Goal: Task Accomplishment & Management: Use online tool/utility

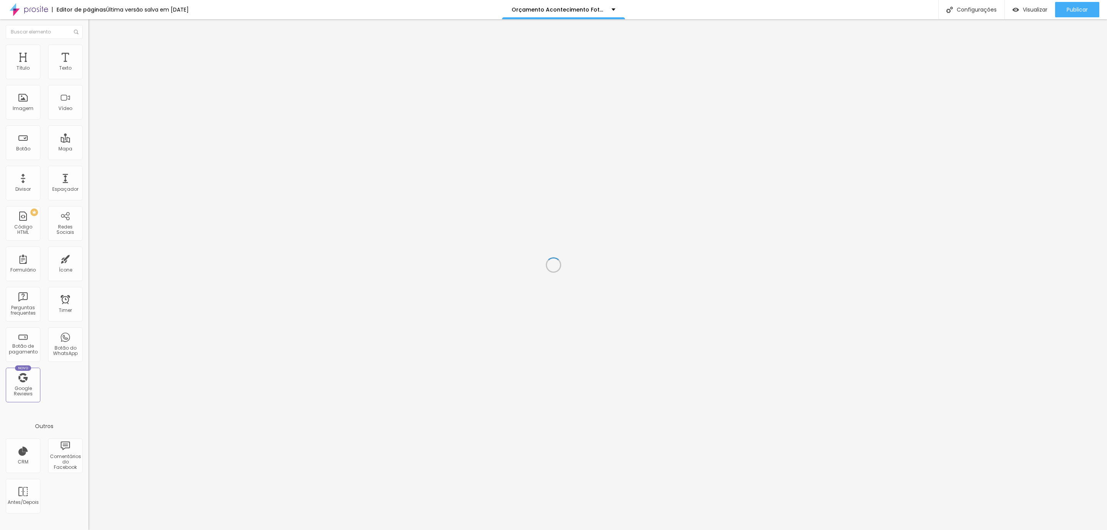
click at [204, 19] on div at bounding box center [145, 19] width 115 height 0
click at [88, 52] on img at bounding box center [91, 55] width 7 height 7
click at [88, 46] on img at bounding box center [91, 48] width 7 height 7
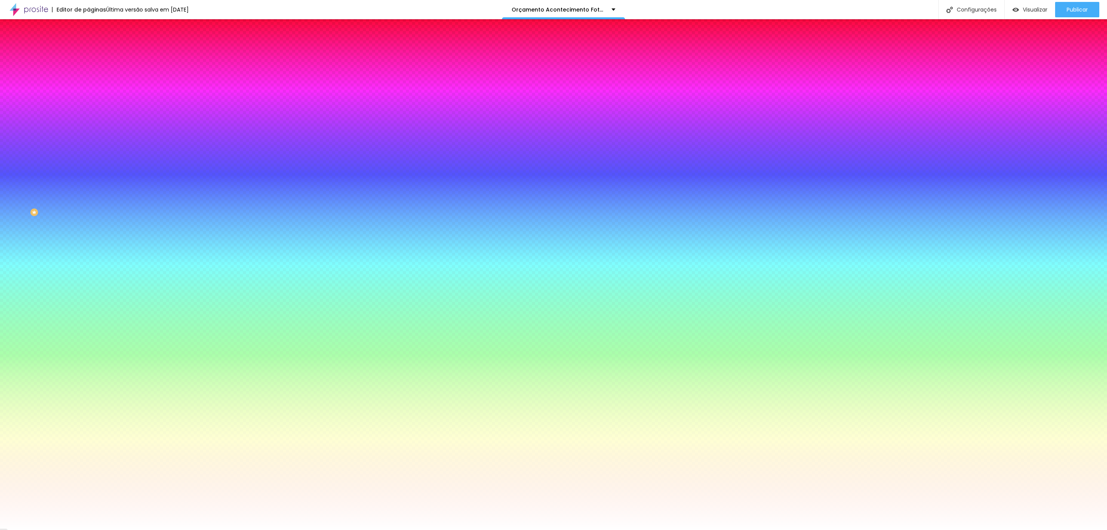
click at [88, 52] on img at bounding box center [91, 55] width 7 height 7
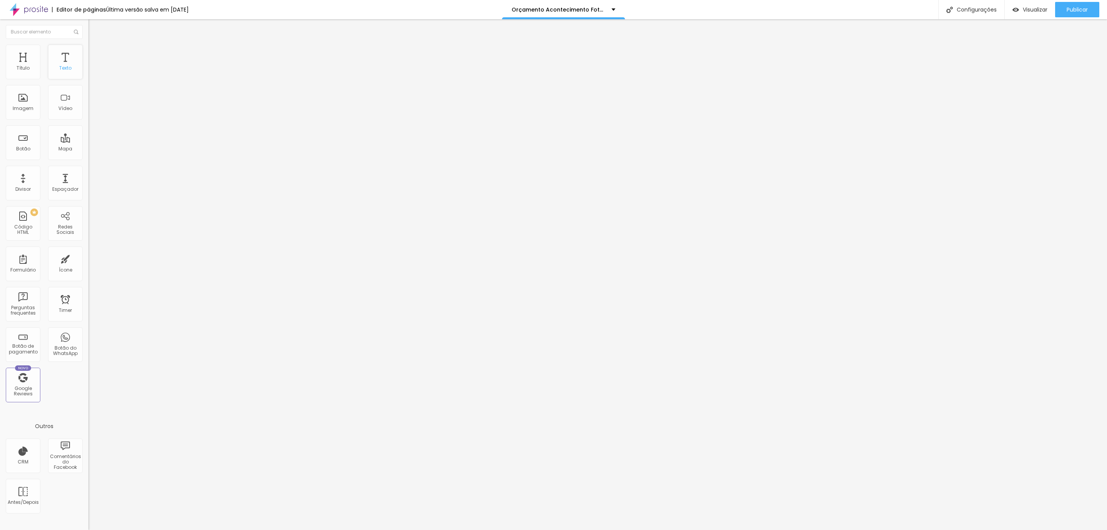
click at [48, 64] on div "Título Texto Imagem Vídeo Botão Mapa Divisor Espaçador PREMIUM Código HTML Rede…" at bounding box center [44, 226] width 88 height 363
click at [65, 58] on div "Texto" at bounding box center [65, 62] width 35 height 35
click at [30, 65] on div "Título" at bounding box center [23, 62] width 35 height 35
click at [37, 118] on div "Imagem" at bounding box center [23, 102] width 35 height 35
click at [88, 242] on div "Editar Seção Conteúdo Estilo Avançado Modo Encaixotado Encaixotado Completo" at bounding box center [132, 274] width 88 height 511
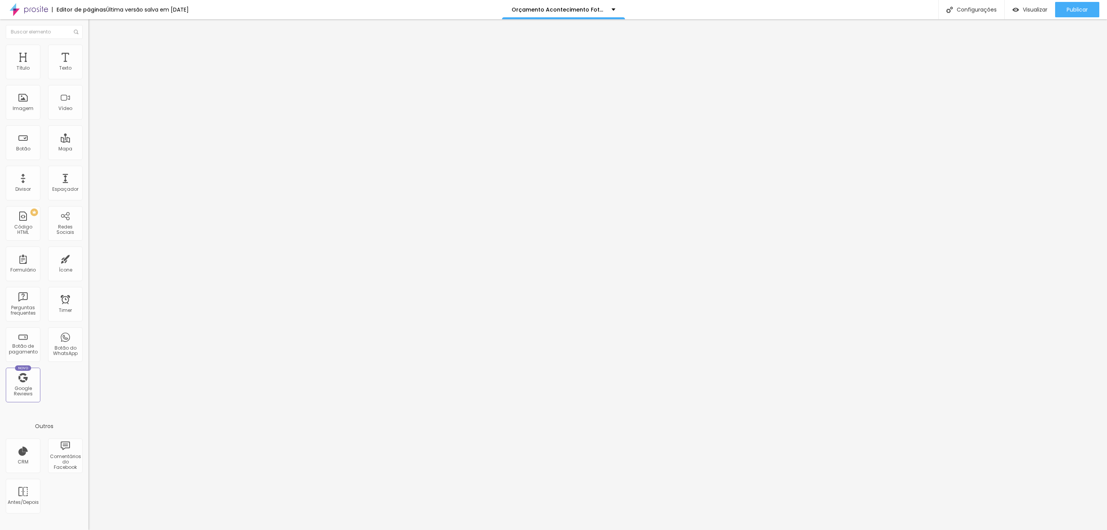
click at [88, 38] on ul "Conteúdo Estilo Avançado" at bounding box center [132, 48] width 88 height 23
click at [88, 52] on li "Avançado" at bounding box center [132, 56] width 88 height 8
click at [95, 52] on span "Estilo" at bounding box center [101, 50] width 12 height 7
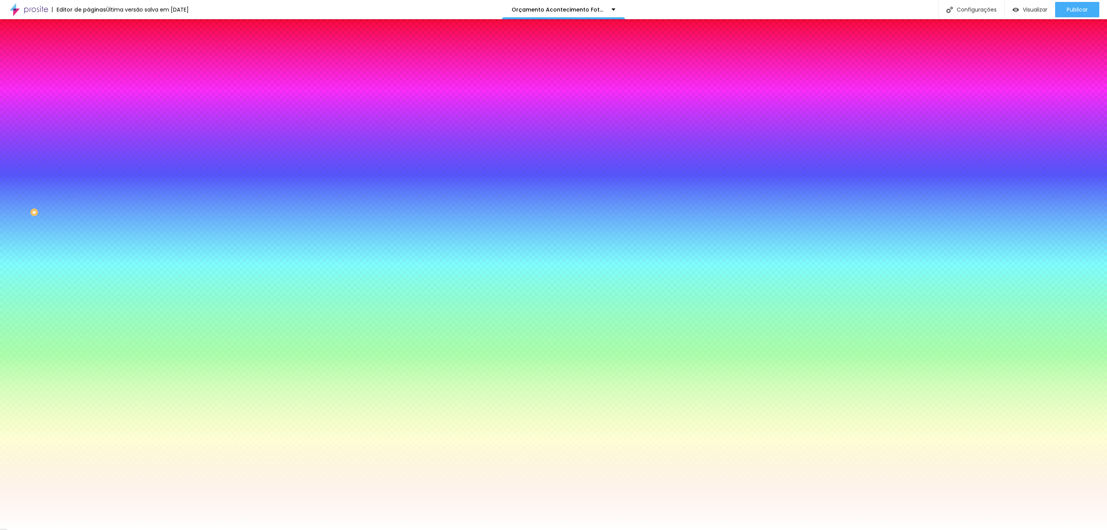
click at [88, 45] on li "Conteúdo" at bounding box center [132, 41] width 88 height 8
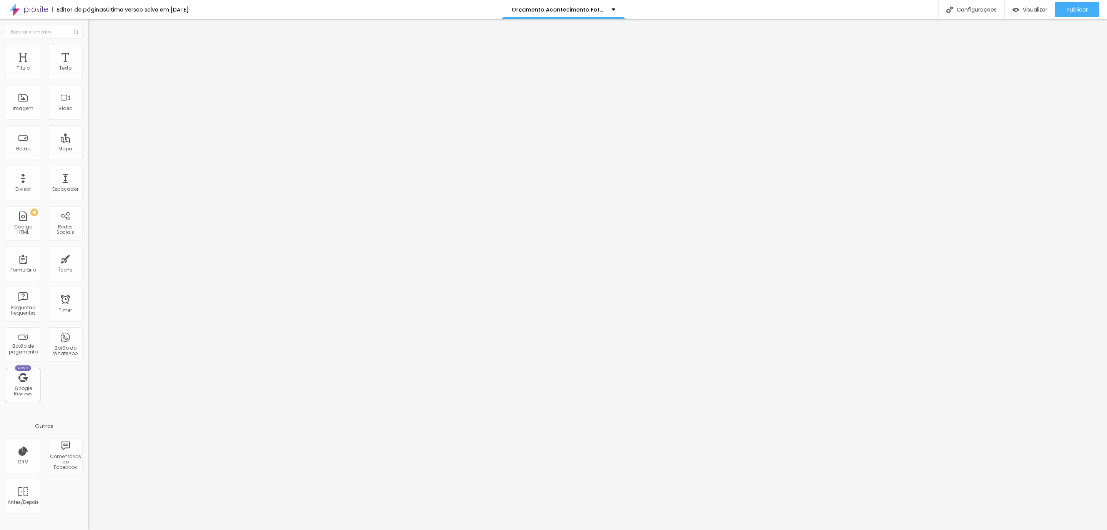
click at [88, 52] on li "Avançado" at bounding box center [132, 56] width 88 height 8
click at [95, 53] on span "Estilo" at bounding box center [101, 50] width 12 height 7
click at [22, 66] on div "Título" at bounding box center [23, 67] width 13 height 5
click at [72, 60] on div "Texto" at bounding box center [65, 62] width 35 height 35
drag, startPoint x: 29, startPoint y: 35, endPoint x: 38, endPoint y: 47, distance: 14.8
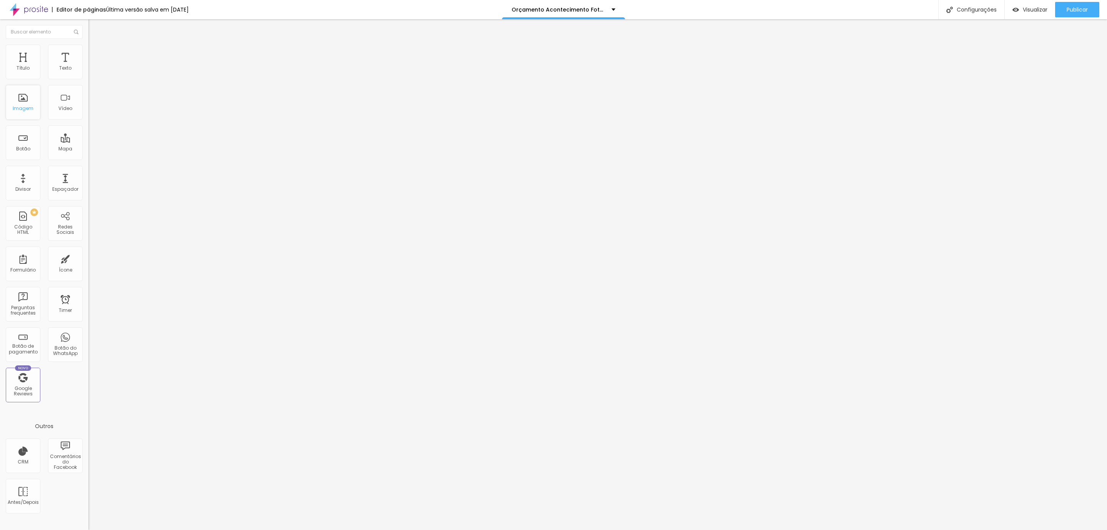
click at [88, 37] on button "Editar Imagem" at bounding box center [132, 28] width 88 height 18
click at [39, 47] on div "Título Texto Imagem Vídeo Botão Mapa Divisor Espaçador PREMIUM Código HTML Rede…" at bounding box center [44, 226] width 88 height 363
click at [88, 41] on ul "Conteúdo Estilo Avançado" at bounding box center [132, 48] width 88 height 23
click at [88, 47] on li "Estilo" at bounding box center [132, 49] width 88 height 8
click at [88, 52] on li "Avançado" at bounding box center [132, 56] width 88 height 8
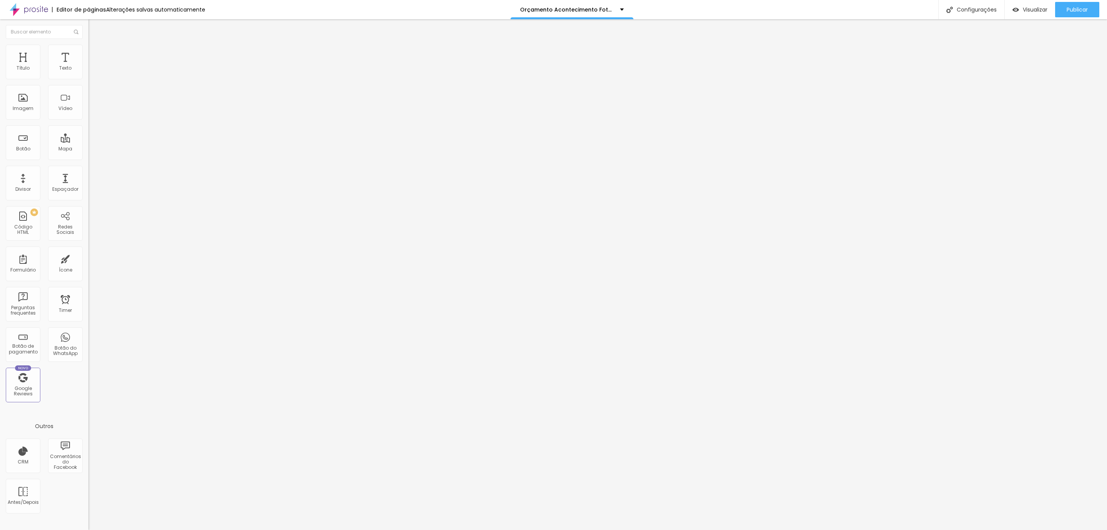
type input "32"
click at [88, 258] on input "range" at bounding box center [113, 261] width 50 height 6
type input "30"
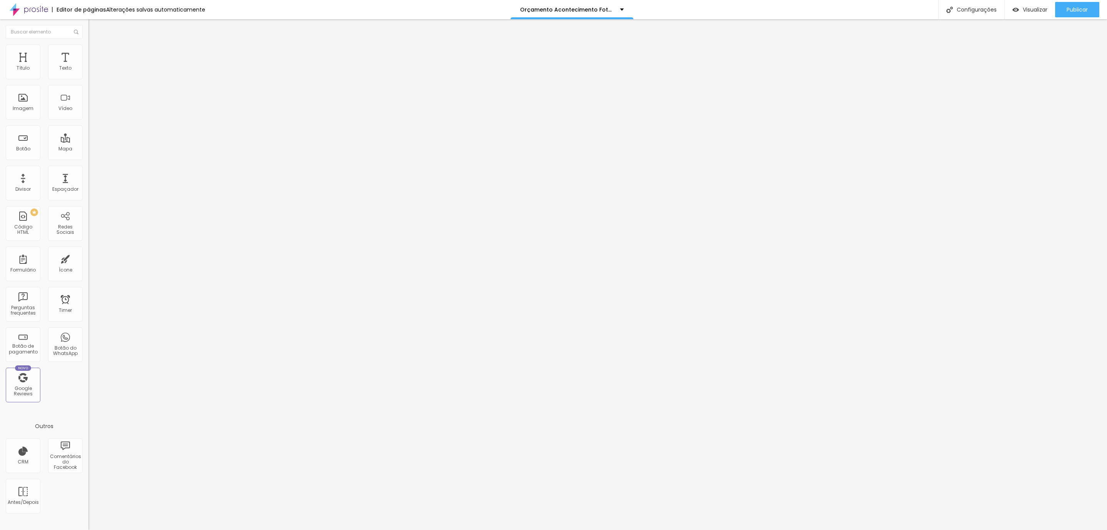
type input "26"
type input "23"
type input "22"
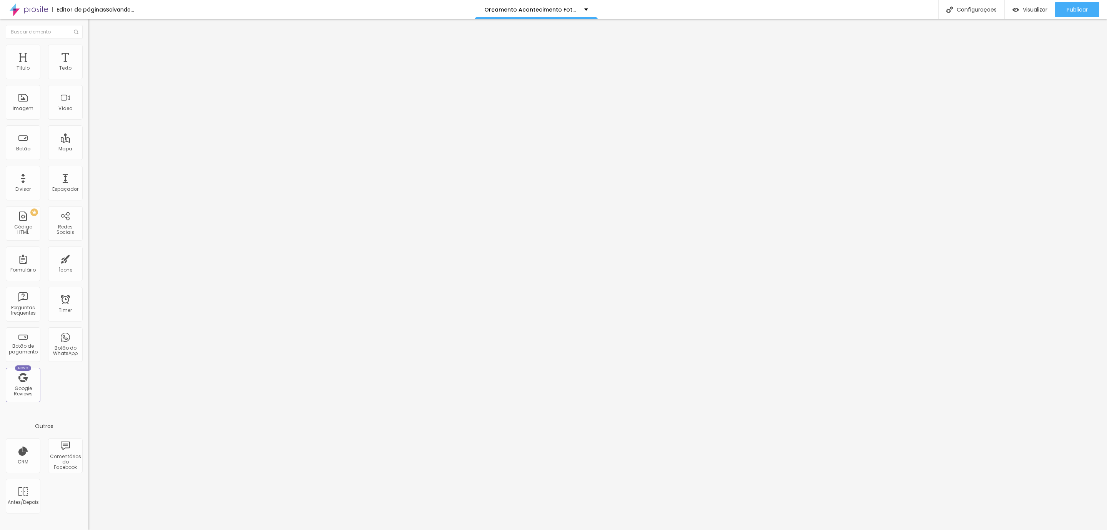
type input "22"
type input "21"
type input "18"
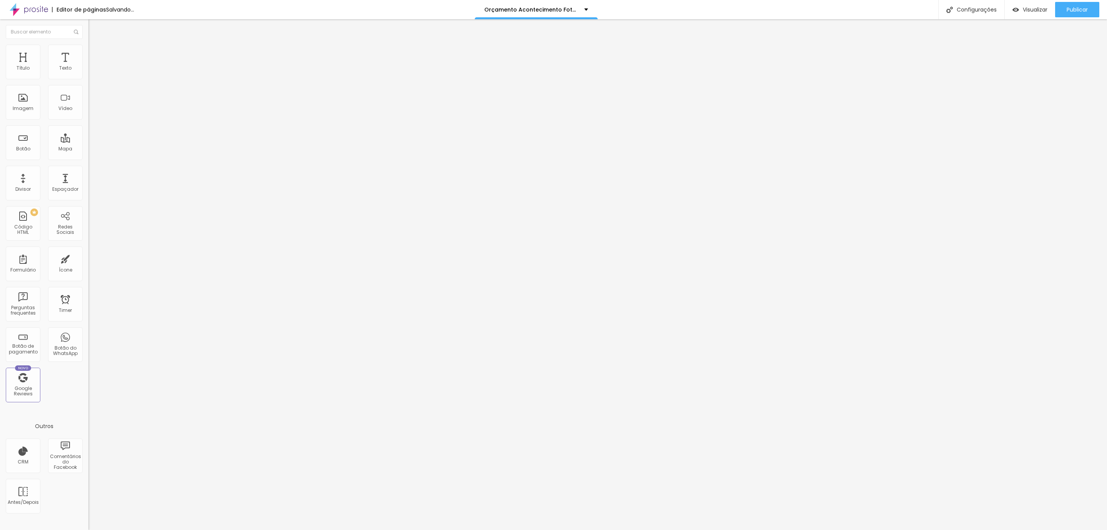
type input "17"
type input "13"
type input "12"
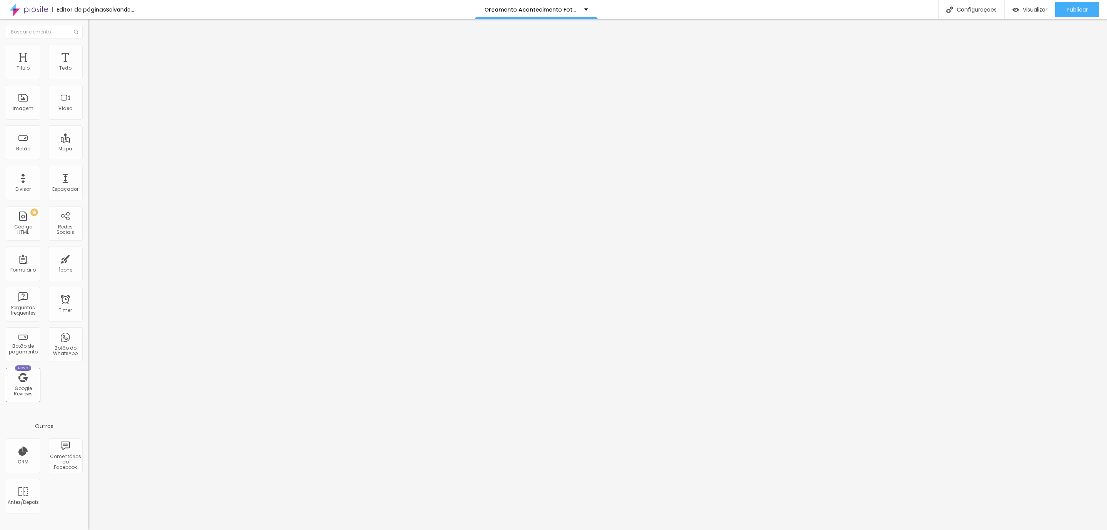
type input "12"
type input "11"
type input "8"
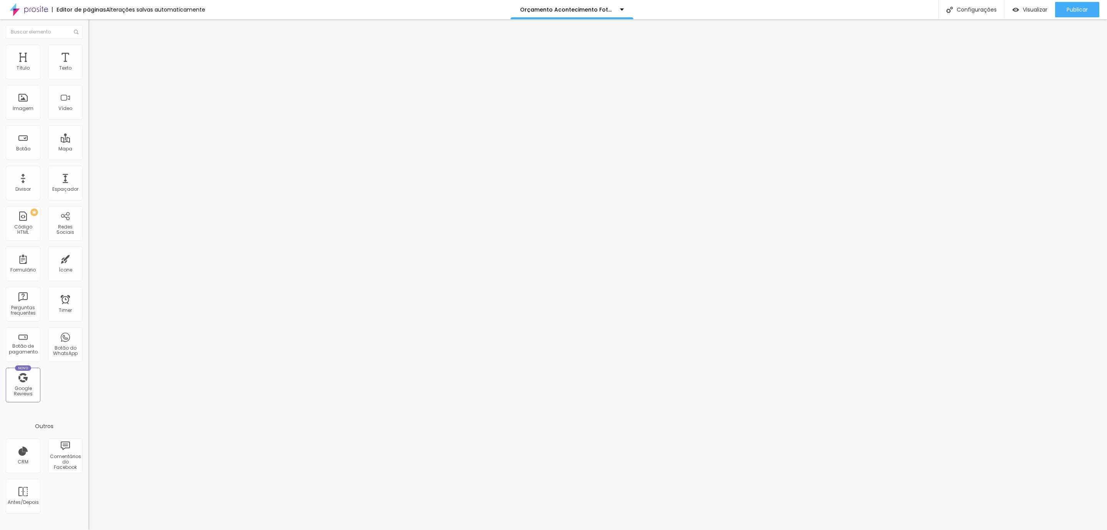
type input "7"
type input "6"
type input "5"
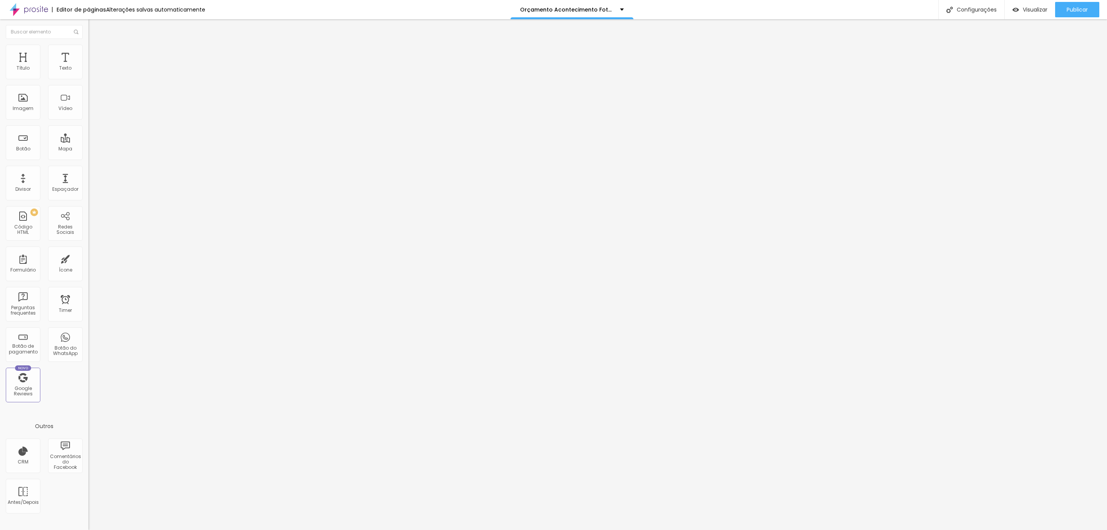
type input "5"
type input "3"
type input "2"
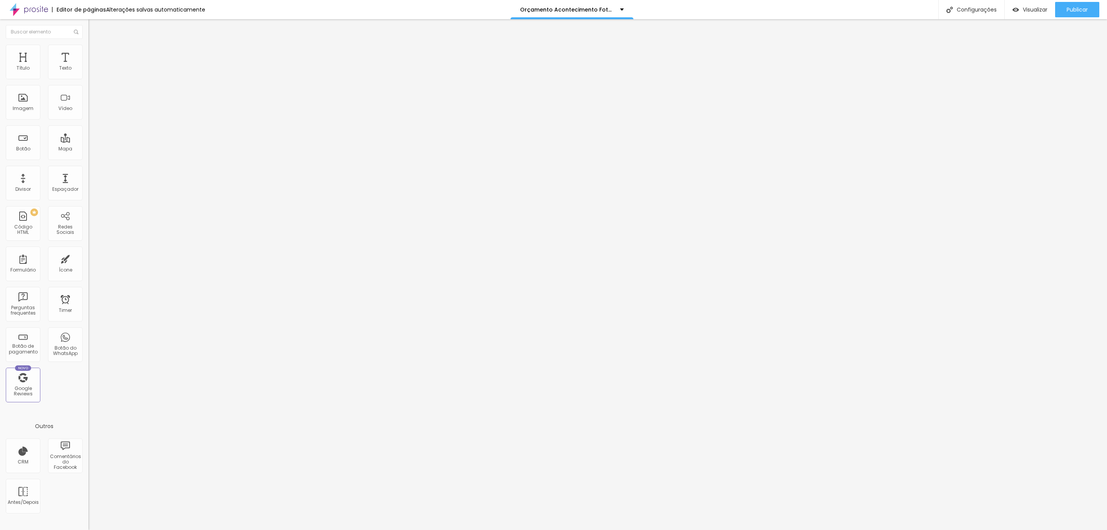
type input "0"
type input "1"
type input "2"
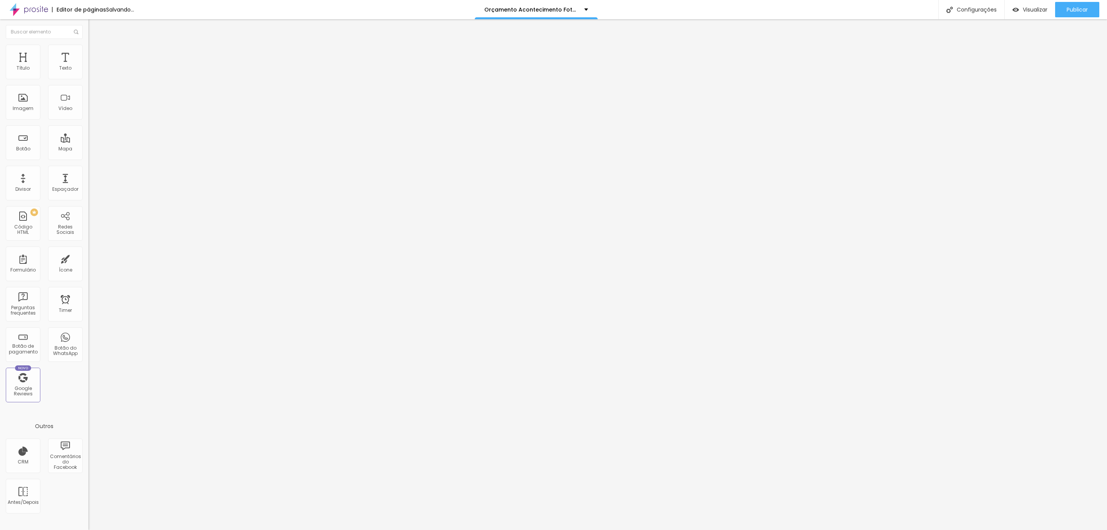
type input "2"
drag, startPoint x: 33, startPoint y: 90, endPoint x: 19, endPoint y: 89, distance: 13.9
type input "2"
click at [88, 258] on input "range" at bounding box center [113, 261] width 50 height 6
click at [88, 52] on li "Avançado" at bounding box center [132, 56] width 88 height 8
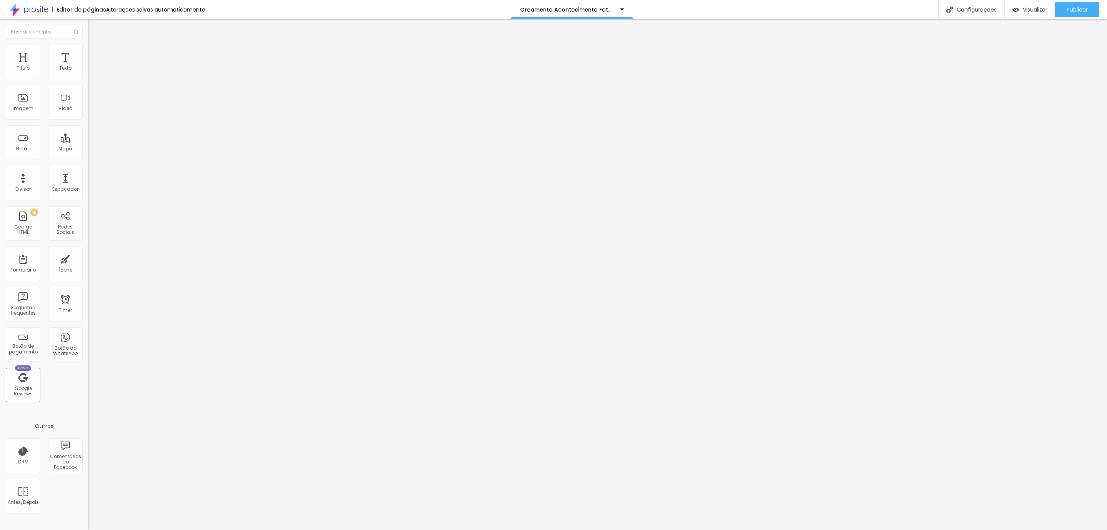
click at [88, 48] on img at bounding box center [91, 48] width 7 height 7
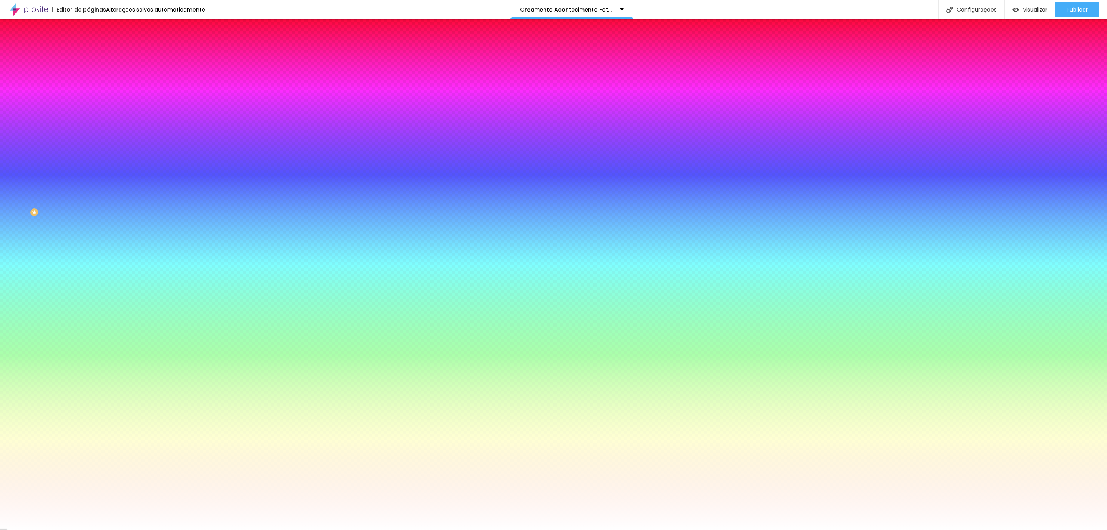
click at [88, 49] on ul "Conteúdo Estilo Avançado" at bounding box center [132, 48] width 88 height 23
click at [88, 43] on img at bounding box center [91, 40] width 7 height 7
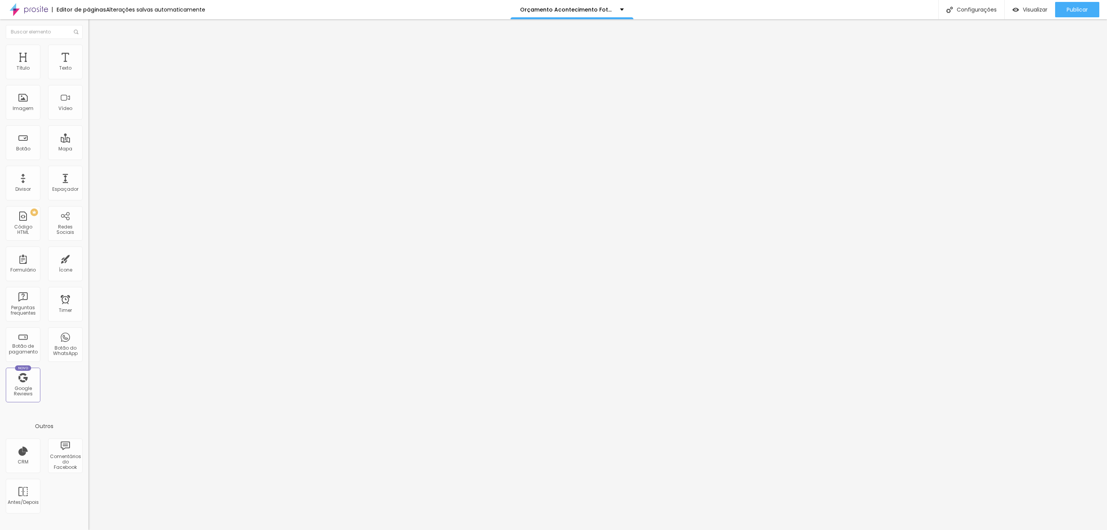
click at [88, 32] on button "Editar Seção" at bounding box center [132, 28] width 88 height 18
click at [204, 19] on div at bounding box center [145, 19] width 115 height 0
click at [108, 19] on div at bounding box center [145, 19] width 115 height 0
click at [81, 126] on div "Mapa" at bounding box center [65, 142] width 35 height 35
click at [88, 45] on li "Estilo" at bounding box center [132, 49] width 88 height 8
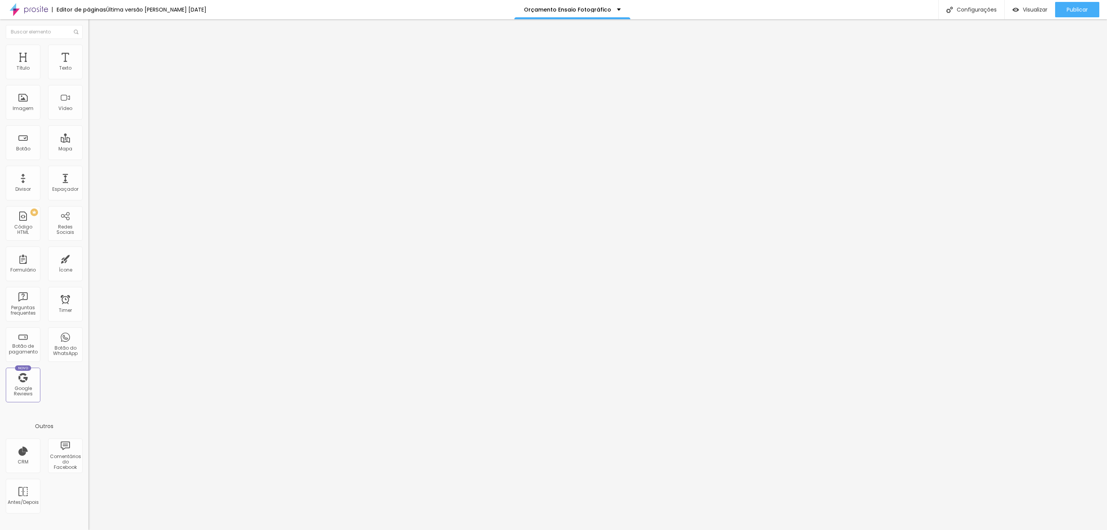
click at [88, 52] on li "Avançado" at bounding box center [132, 56] width 88 height 8
click at [88, 66] on div "Trocar imagem Descrição da imagem (Alt) Alinhamento Proporção 1:1 Quadrado Cine…" at bounding box center [132, 118] width 88 height 116
click at [95, 55] on span "Avançado" at bounding box center [107, 57] width 25 height 7
click at [88, 45] on li "Avançado" at bounding box center [132, 49] width 88 height 8
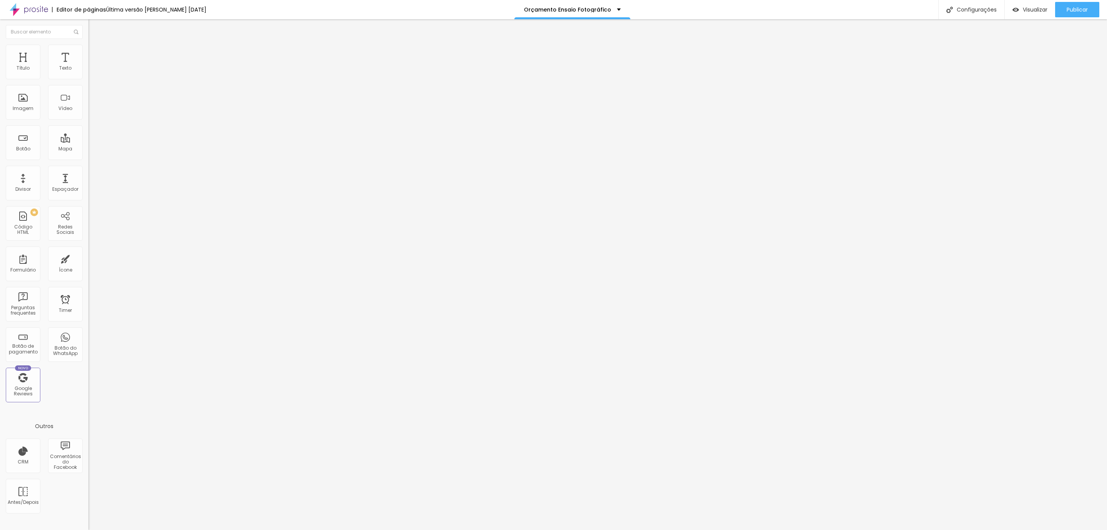
click at [94, 29] on img "button" at bounding box center [97, 28] width 6 height 6
click at [88, 47] on ul "Conteúdo Estilo Avançado" at bounding box center [132, 48] width 88 height 23
click at [88, 52] on img at bounding box center [91, 55] width 7 height 7
click at [95, 54] on span "Avançado" at bounding box center [107, 57] width 25 height 7
click at [88, 52] on li "Avançado" at bounding box center [132, 56] width 88 height 8
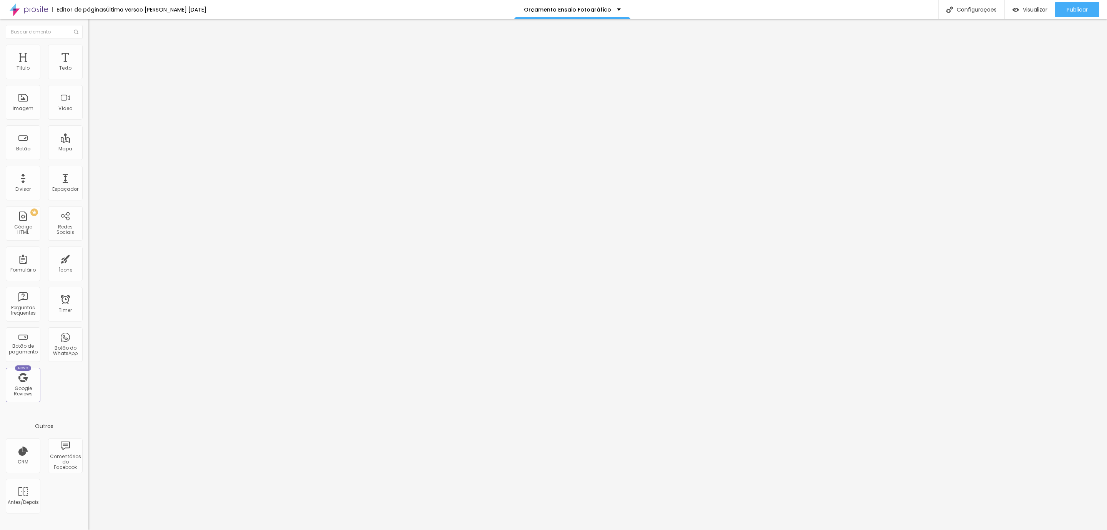
click at [88, 50] on ul "Conteúdo Estilo Avançado" at bounding box center [132, 48] width 88 height 23
click at [88, 52] on li "Avançado" at bounding box center [132, 56] width 88 height 8
drag, startPoint x: 69, startPoint y: 140, endPoint x: 68, endPoint y: 135, distance: 4.3
click at [88, 300] on div "Classes Html" at bounding box center [132, 302] width 88 height 5
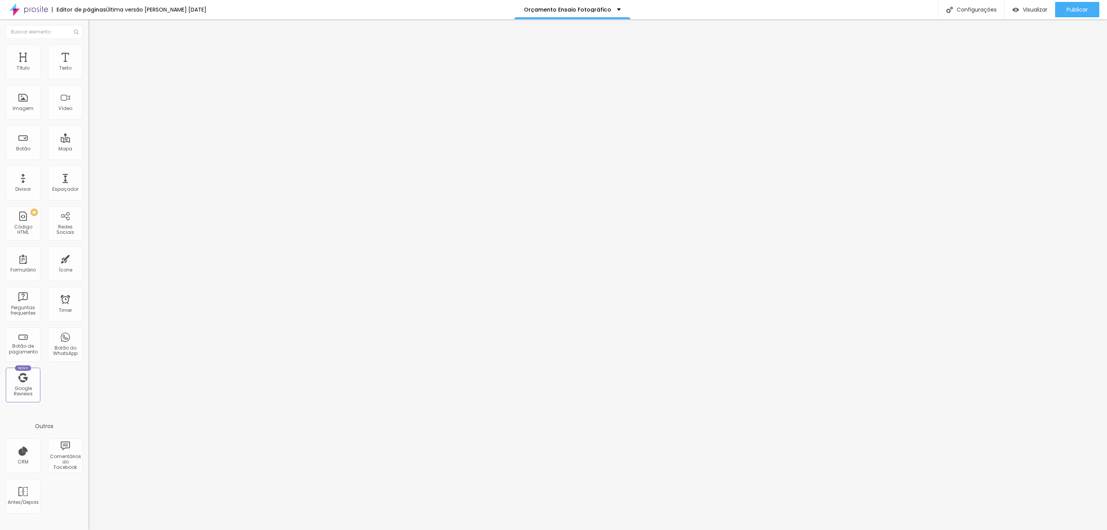
click at [95, 55] on span "Avançado" at bounding box center [107, 57] width 25 height 7
click at [88, 35] on button "Editar Seção" at bounding box center [132, 28] width 88 height 18
click at [88, 45] on li "Estilo" at bounding box center [132, 49] width 88 height 8
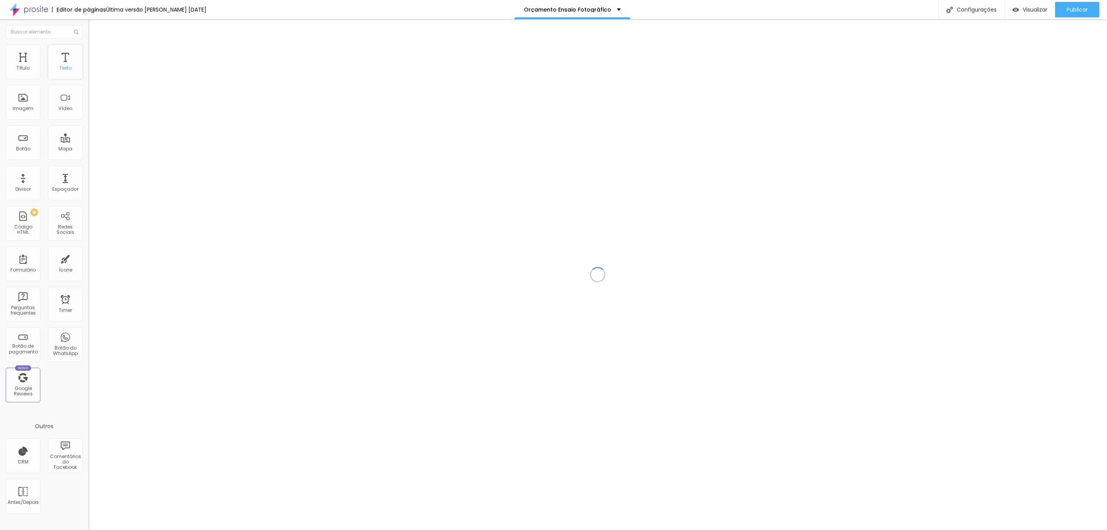
click at [57, 65] on div "Texto" at bounding box center [65, 62] width 35 height 35
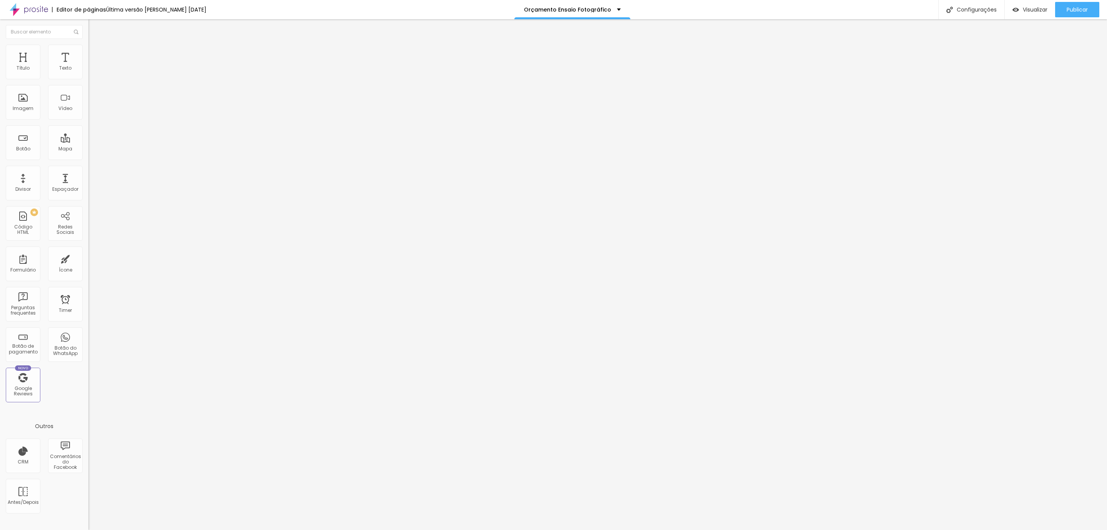
click at [95, 53] on span "Estilo" at bounding box center [101, 50] width 12 height 7
click at [88, 52] on img at bounding box center [91, 55] width 7 height 7
click at [88, 52] on li "Avançado" at bounding box center [132, 56] width 88 height 8
type input "25"
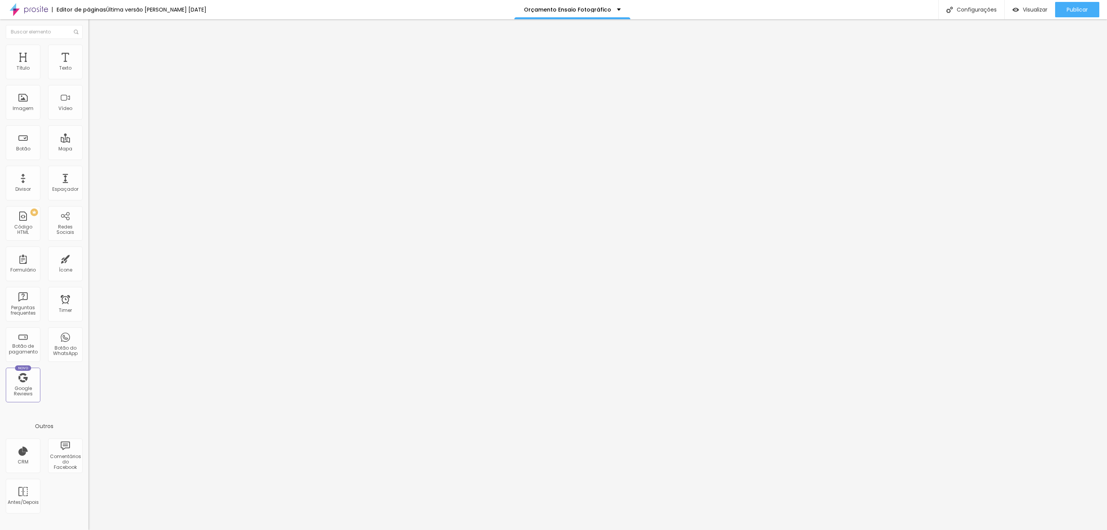
type input "25"
type input "30"
drag, startPoint x: 33, startPoint y: 81, endPoint x: 37, endPoint y: 78, distance: 4.5
click at [88, 149] on input "range" at bounding box center [113, 152] width 50 height 6
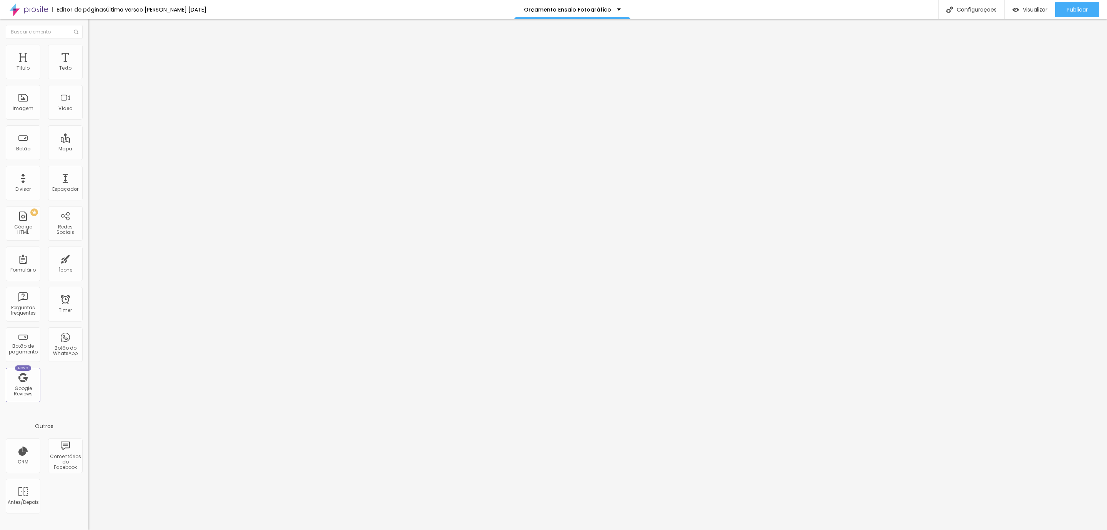
type input "25"
click at [88, 149] on input "range" at bounding box center [113, 152] width 50 height 6
click at [88, 50] on img at bounding box center [91, 48] width 7 height 7
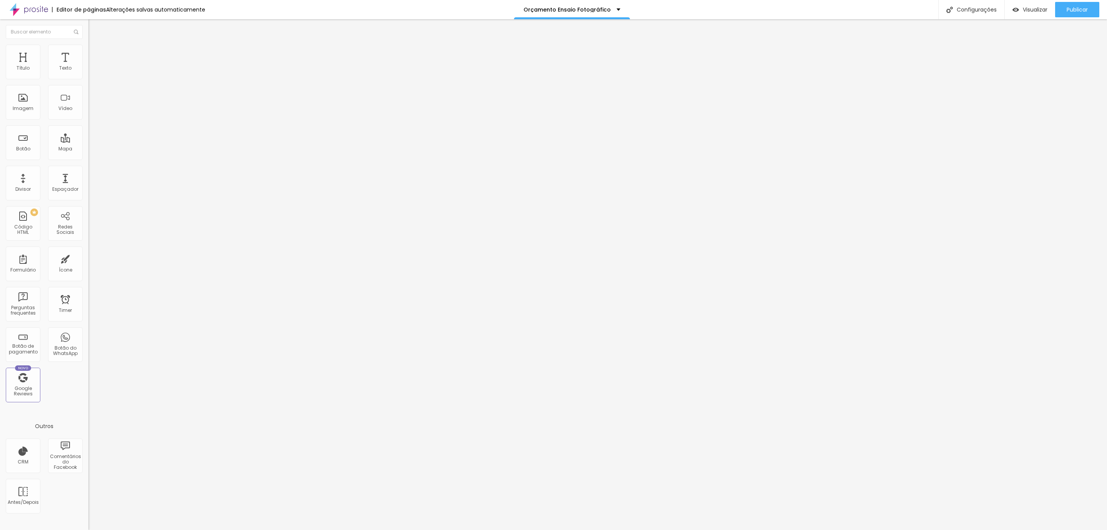
click at [88, 47] on img at bounding box center [91, 48] width 7 height 7
click at [88, 45] on li "Estilo" at bounding box center [132, 49] width 88 height 8
click at [95, 53] on span "Estilo" at bounding box center [101, 50] width 12 height 7
click at [88, 49] on li "Estilo" at bounding box center [132, 49] width 88 height 8
click at [88, 47] on img at bounding box center [91, 48] width 7 height 7
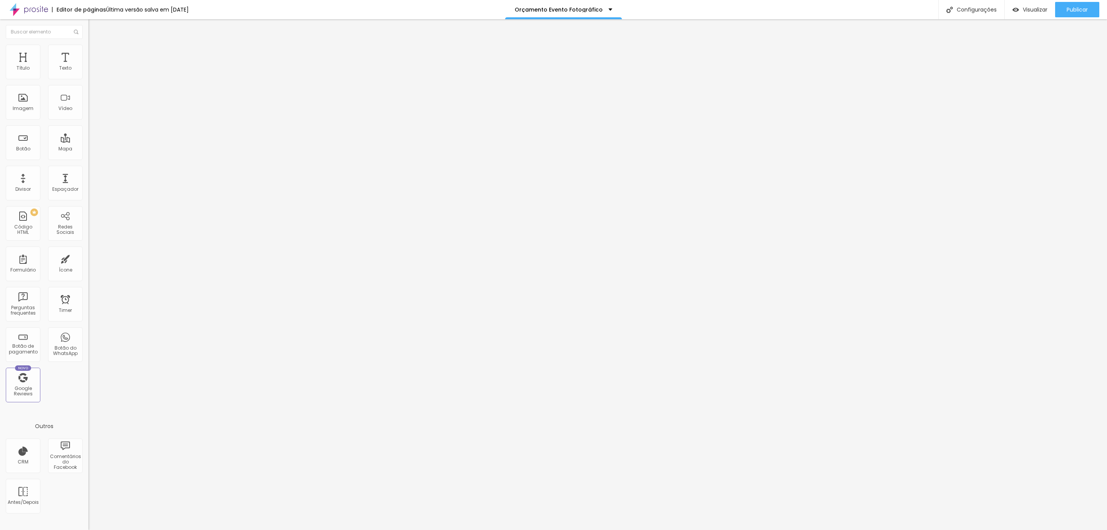
click at [88, 49] on img at bounding box center [91, 48] width 7 height 7
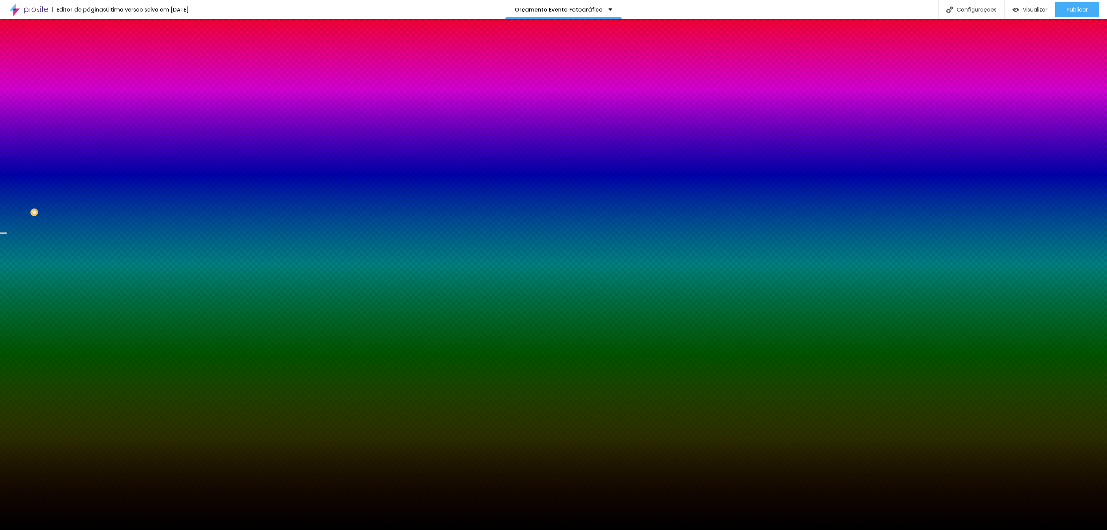
click at [88, 52] on li "Avançado" at bounding box center [132, 56] width 88 height 8
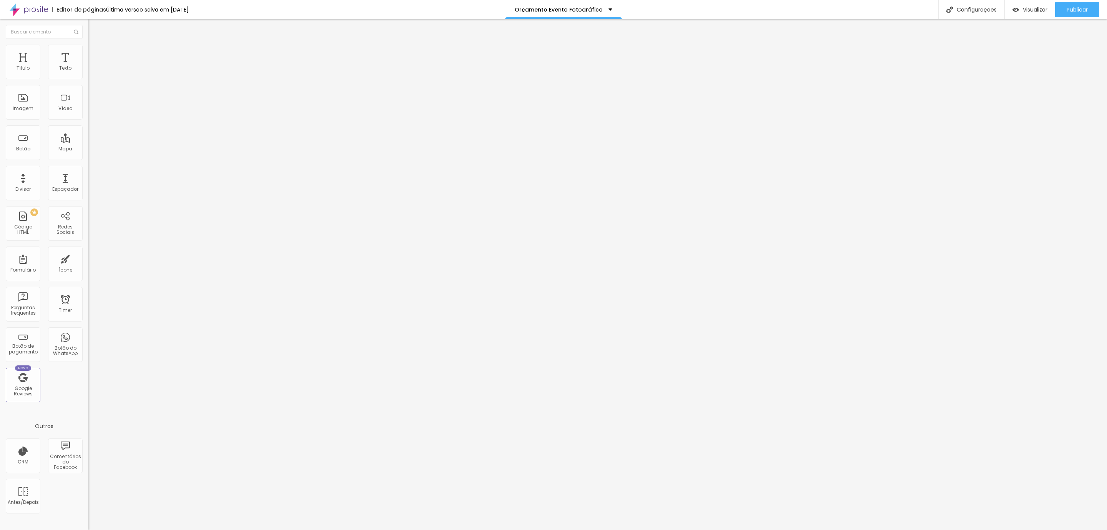
click at [88, 47] on li "Estilo" at bounding box center [132, 49] width 88 height 8
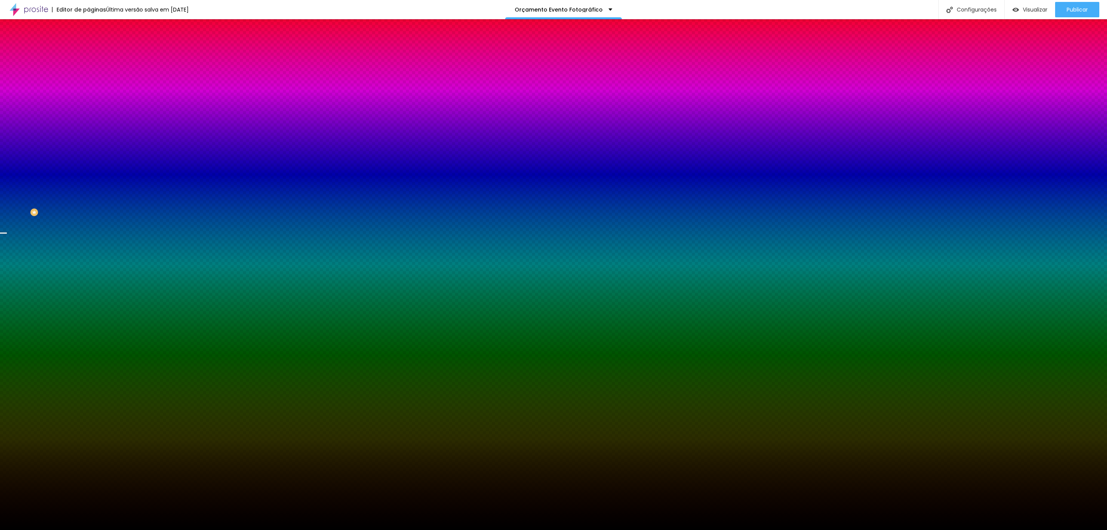
click at [88, 138] on div "Efeito superior DESATIVADO Voltar ao padrão" at bounding box center [132, 128] width 88 height 22
drag, startPoint x: 21, startPoint y: 139, endPoint x: 21, endPoint y: 130, distance: 8.5
click at [88, 96] on div "Cor de fundo" at bounding box center [132, 93] width 88 height 5
click at [88, 52] on li "Avançado" at bounding box center [132, 56] width 88 height 8
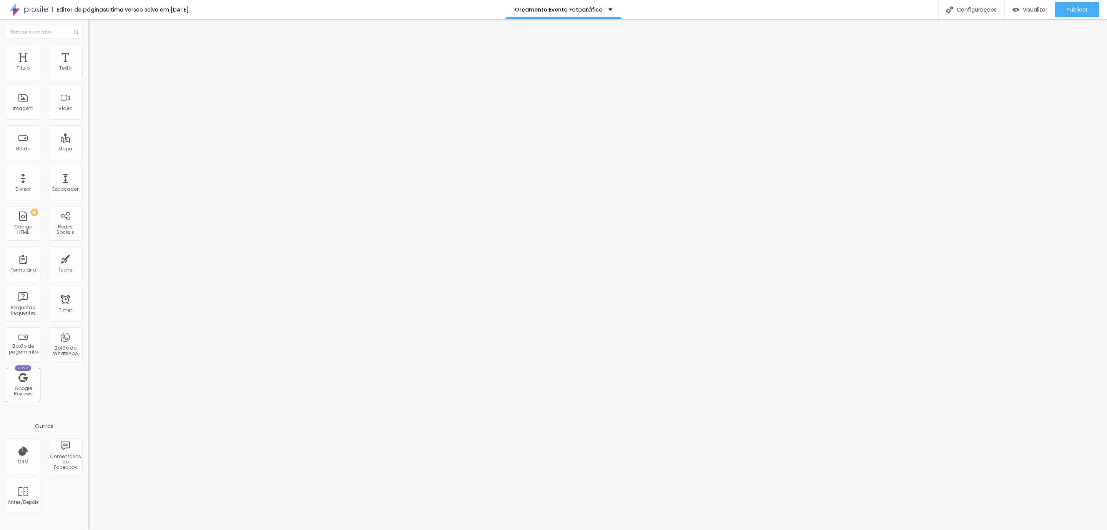
click at [95, 52] on span "Estilo" at bounding box center [101, 50] width 12 height 7
click at [88, 52] on li "Avançado" at bounding box center [132, 56] width 88 height 8
click at [88, 45] on li "Estilo" at bounding box center [132, 49] width 88 height 8
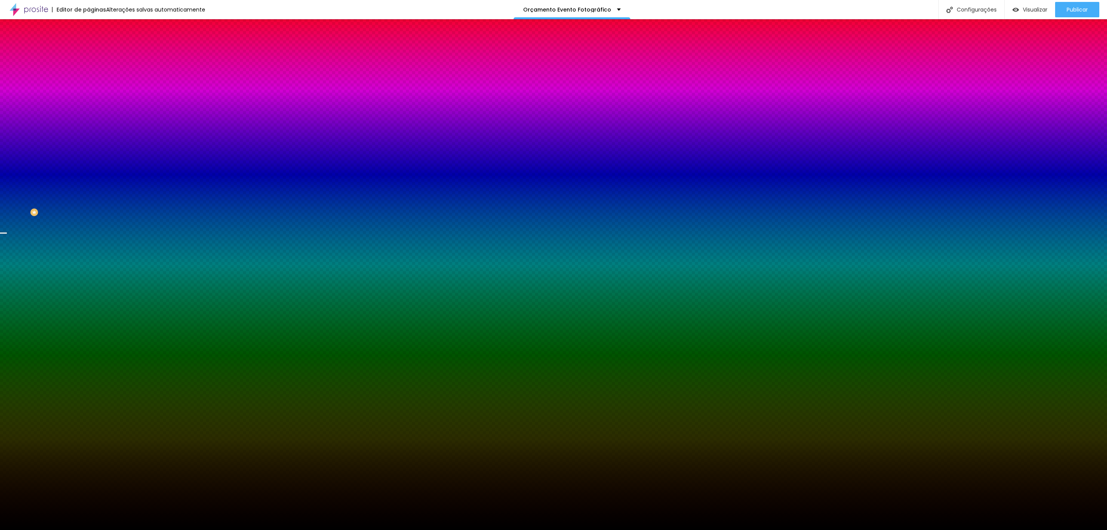
click at [88, 52] on img at bounding box center [91, 55] width 7 height 7
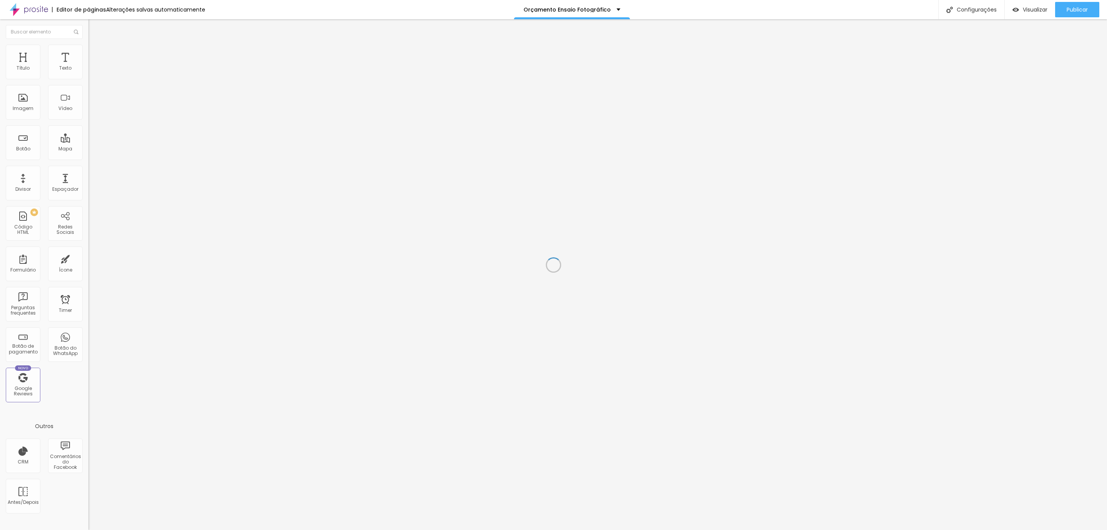
drag, startPoint x: 699, startPoint y: 192, endPoint x: 676, endPoint y: 195, distance: 23.3
click at [88, 50] on img at bounding box center [91, 48] width 7 height 7
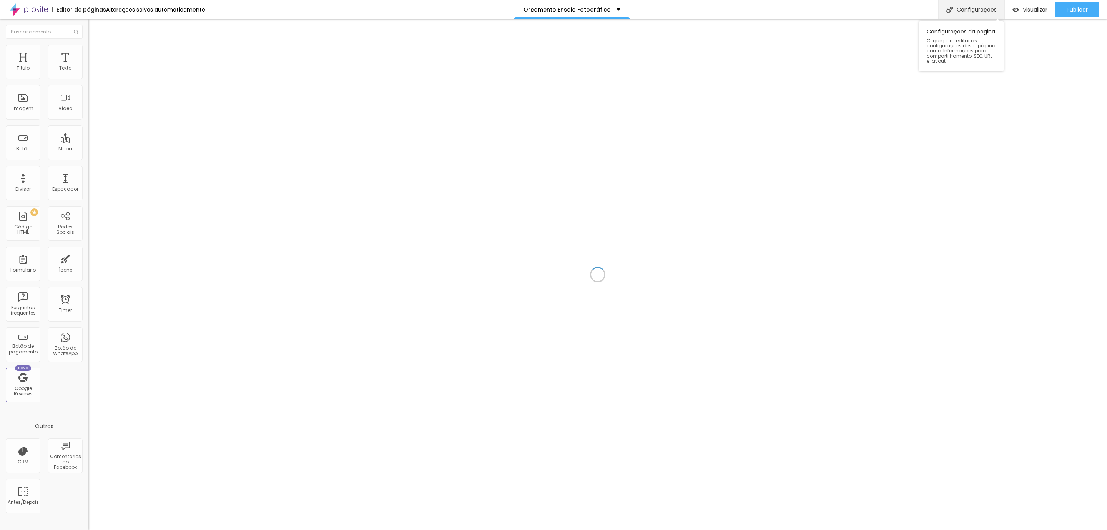
click at [967, 8] on div "Configurações" at bounding box center [972, 9] width 66 height 19
click at [691, 529] on div at bounding box center [553, 537] width 1107 height 7
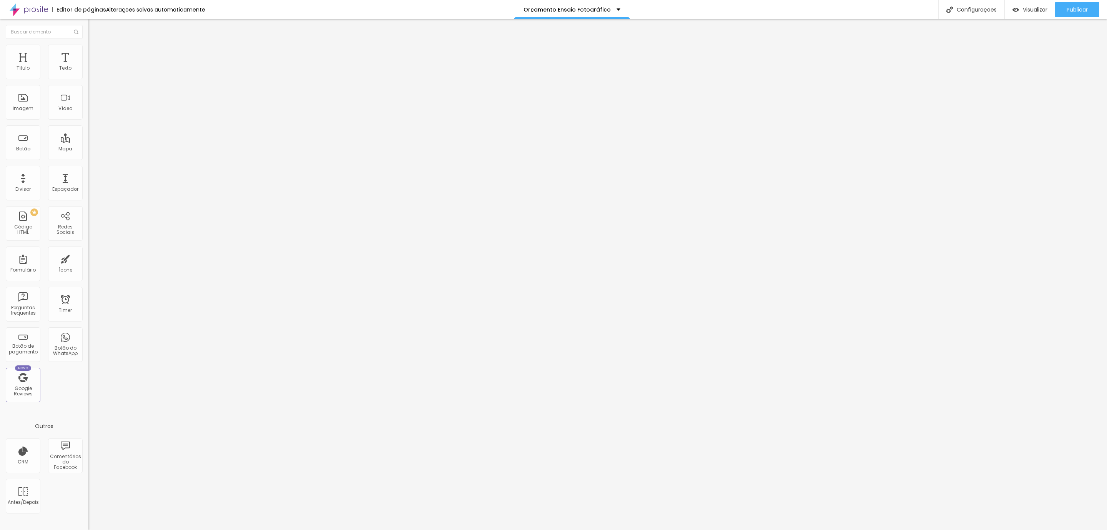
click at [88, 46] on li "Estilo" at bounding box center [132, 49] width 88 height 8
click at [95, 52] on span "Estilo" at bounding box center [101, 50] width 12 height 7
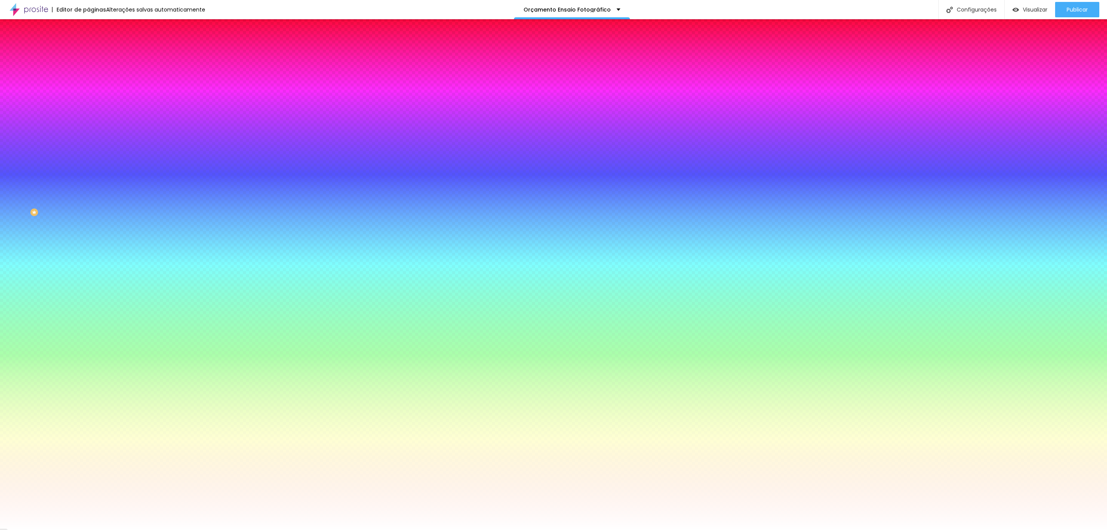
click at [88, 112] on input "#FFFFFF" at bounding box center [134, 109] width 92 height 8
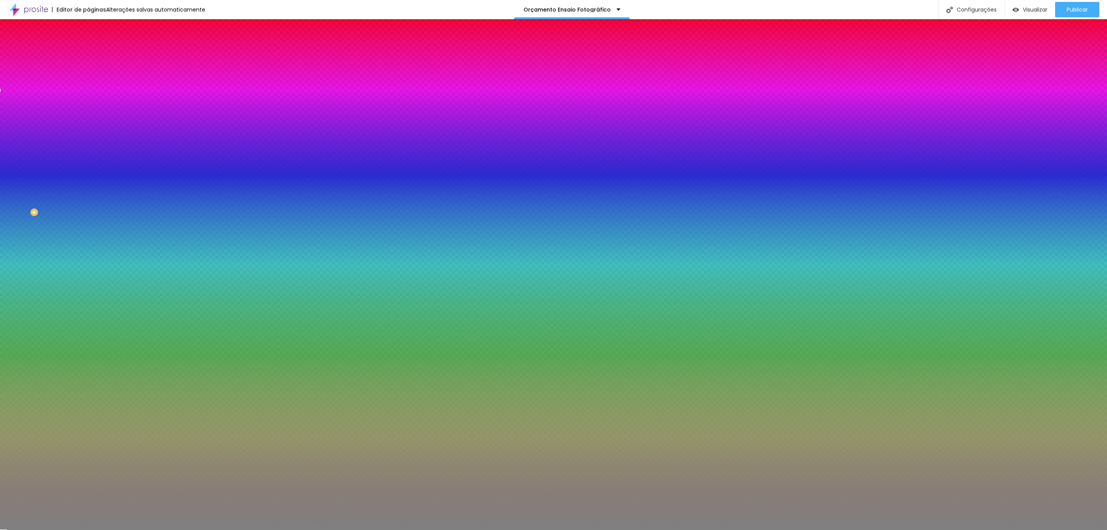
type input "#808080"
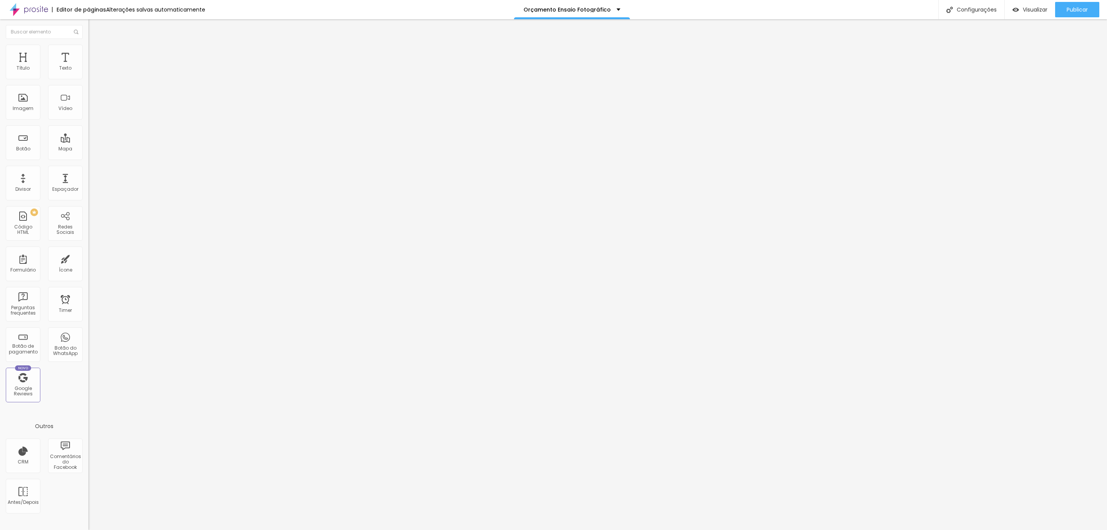
click at [88, 46] on img at bounding box center [91, 48] width 7 height 7
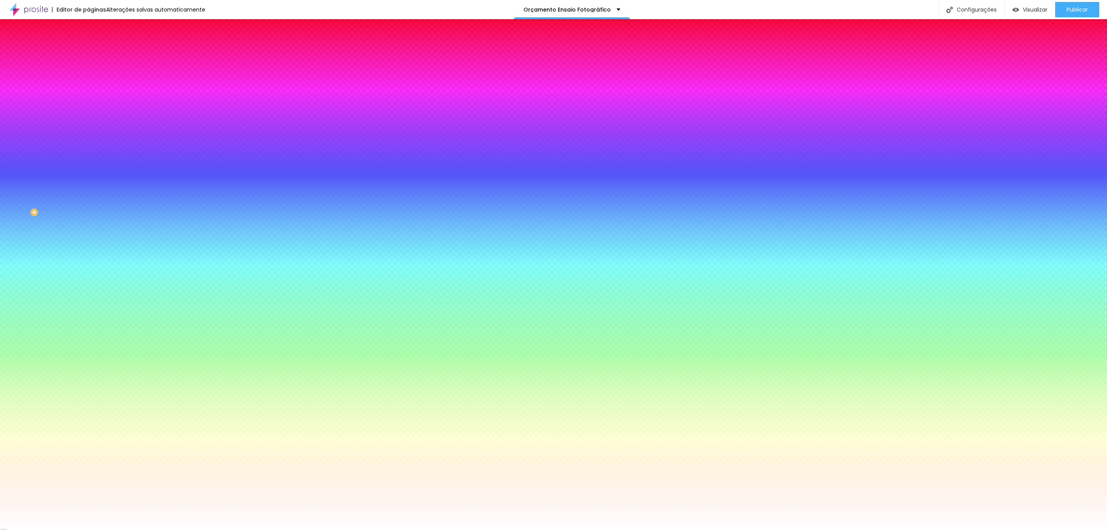
click at [88, 52] on li "Avançado" at bounding box center [132, 56] width 88 height 8
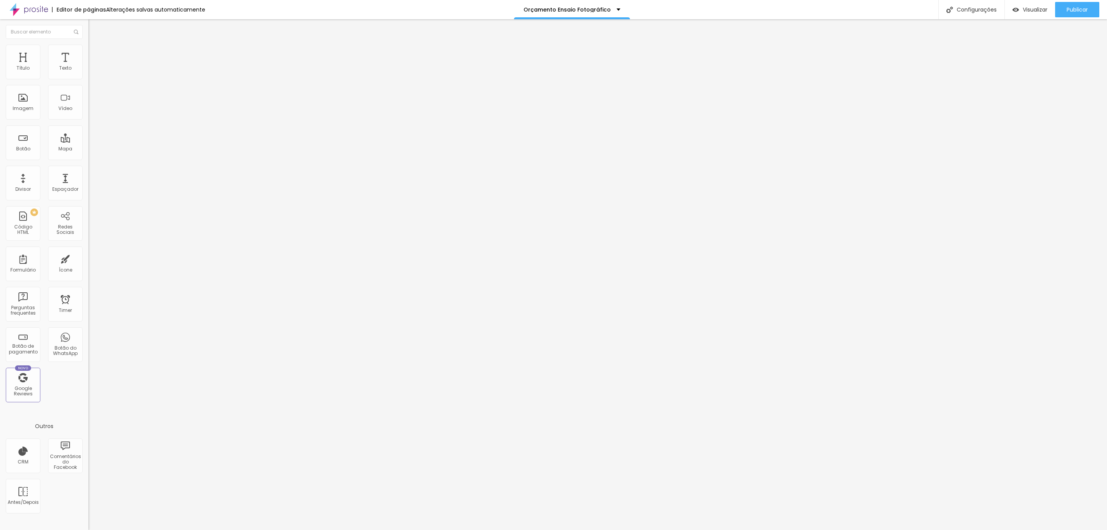
click at [95, 45] on span "Conteúdo" at bounding box center [107, 42] width 24 height 7
click at [88, 76] on img at bounding box center [90, 73] width 5 height 5
click at [88, 52] on li "Estilo" at bounding box center [132, 49] width 88 height 8
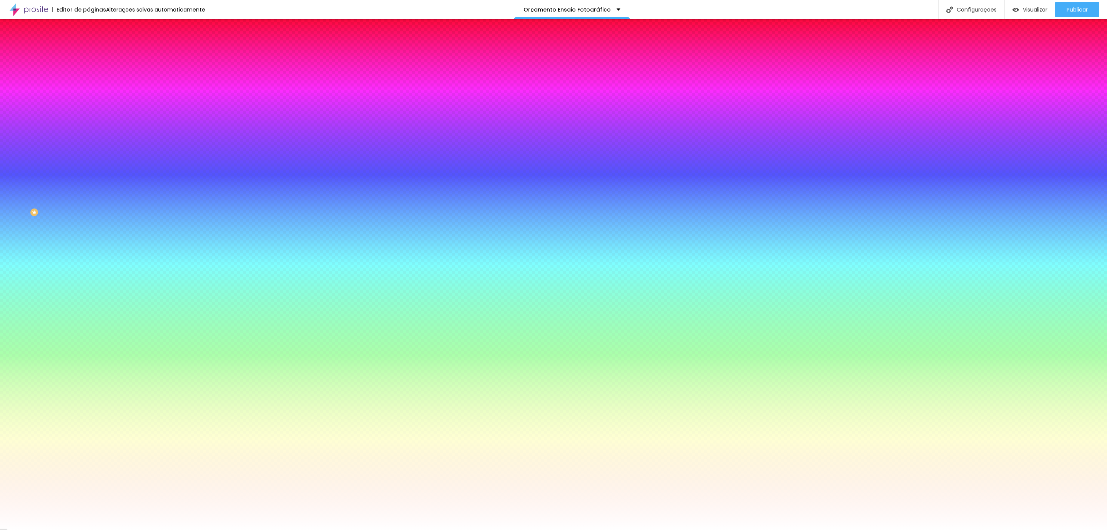
click at [88, 112] on div "Cor de fundo Voltar ao padrão #FFFFFF" at bounding box center [132, 101] width 88 height 21
click at [88, 112] on input "#FFFFFF" at bounding box center [134, 109] width 92 height 8
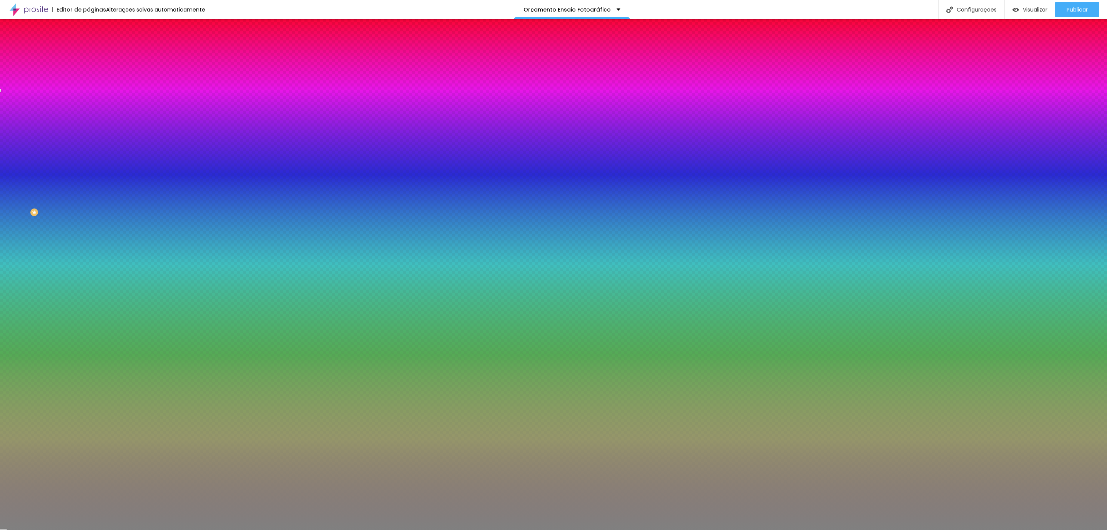
type input "#808080"
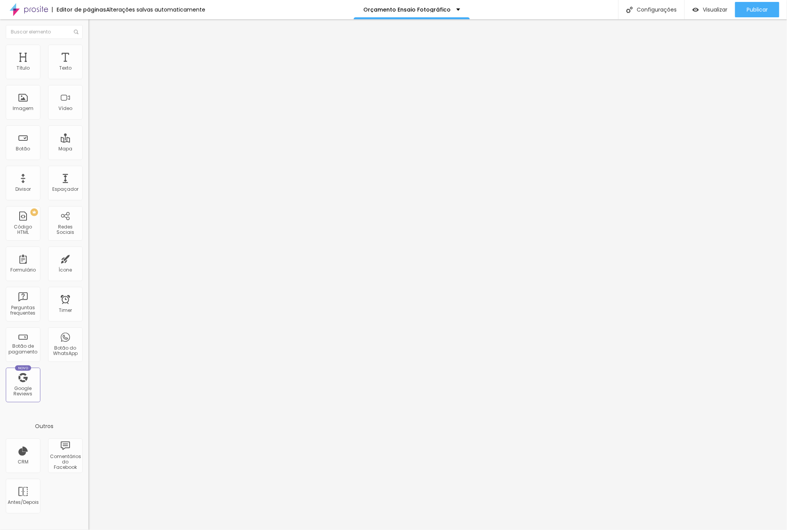
click at [88, 53] on ul "Conteúdo Estilo Avançado" at bounding box center [132, 48] width 88 height 23
click at [95, 53] on span "Estilo" at bounding box center [101, 50] width 12 height 7
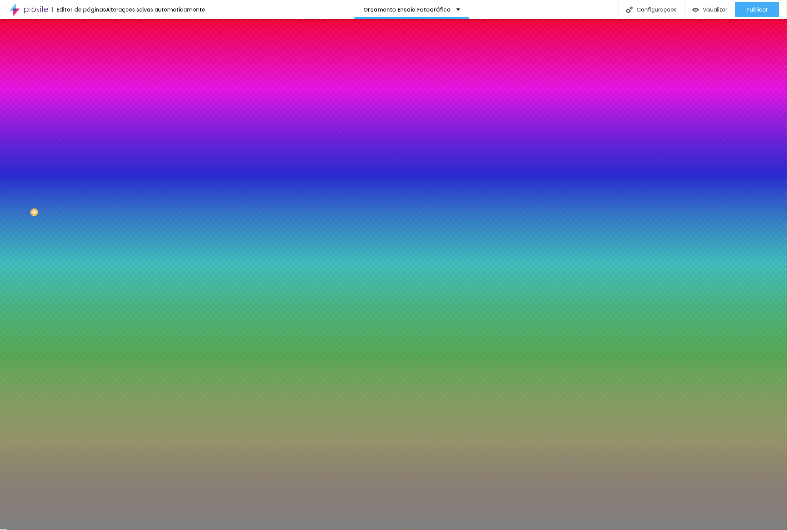
click at [88, 70] on div "Adicionar imagem" at bounding box center [132, 67] width 88 height 5
click at [88, 71] on span "Adicionar imagem" at bounding box center [113, 67] width 50 height 7
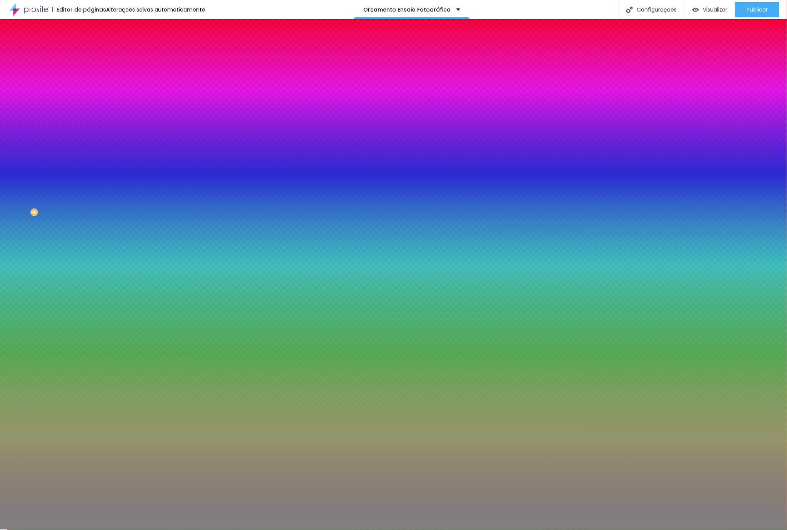
click at [728, 529] on div at bounding box center [393, 537] width 787 height 7
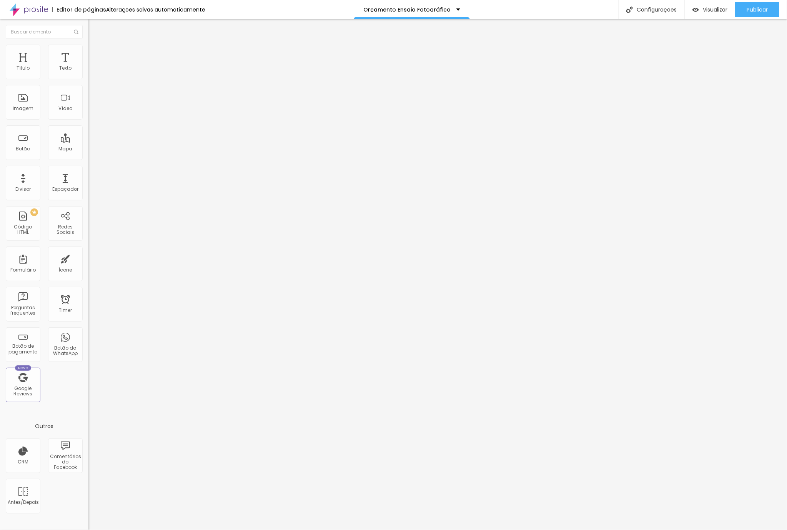
click at [95, 54] on span "Avançado" at bounding box center [107, 57] width 25 height 7
click at [88, 45] on li "Estilo" at bounding box center [132, 49] width 88 height 8
click at [88, 52] on img at bounding box center [91, 55] width 7 height 7
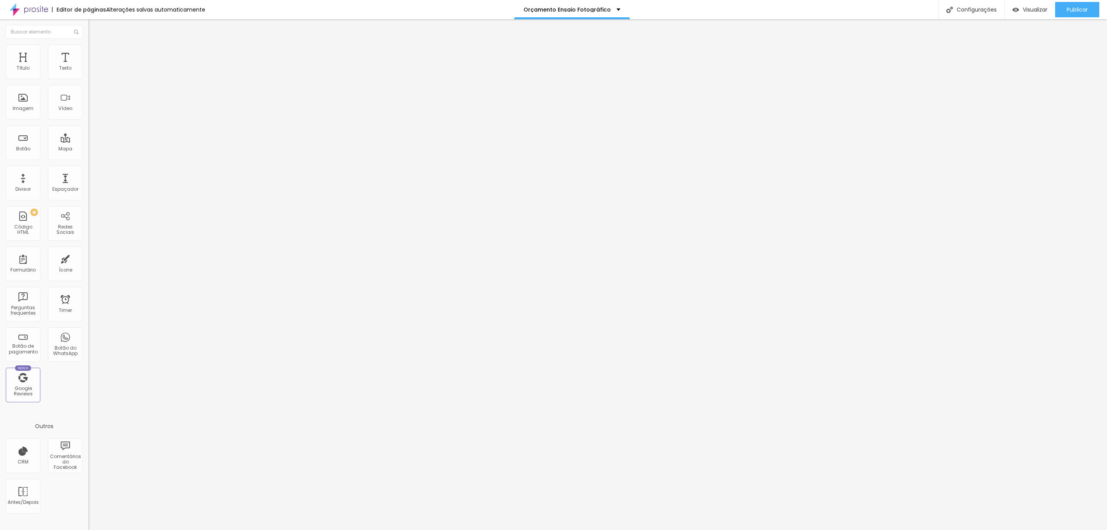
click at [88, 52] on li "Avançado" at bounding box center [132, 56] width 88 height 8
click at [88, 45] on li "Estilo" at bounding box center [132, 49] width 88 height 8
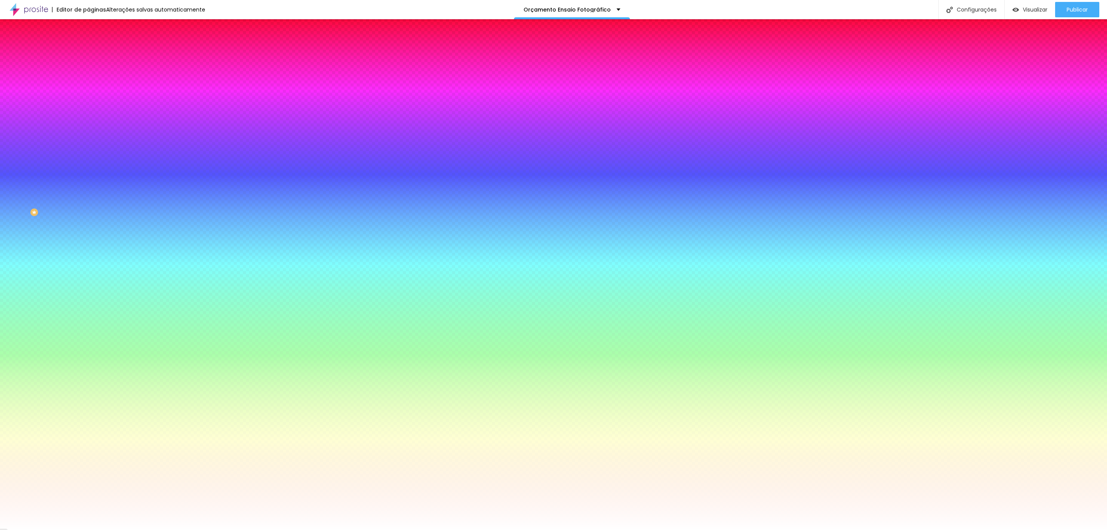
click at [88, 43] on img at bounding box center [91, 40] width 7 height 7
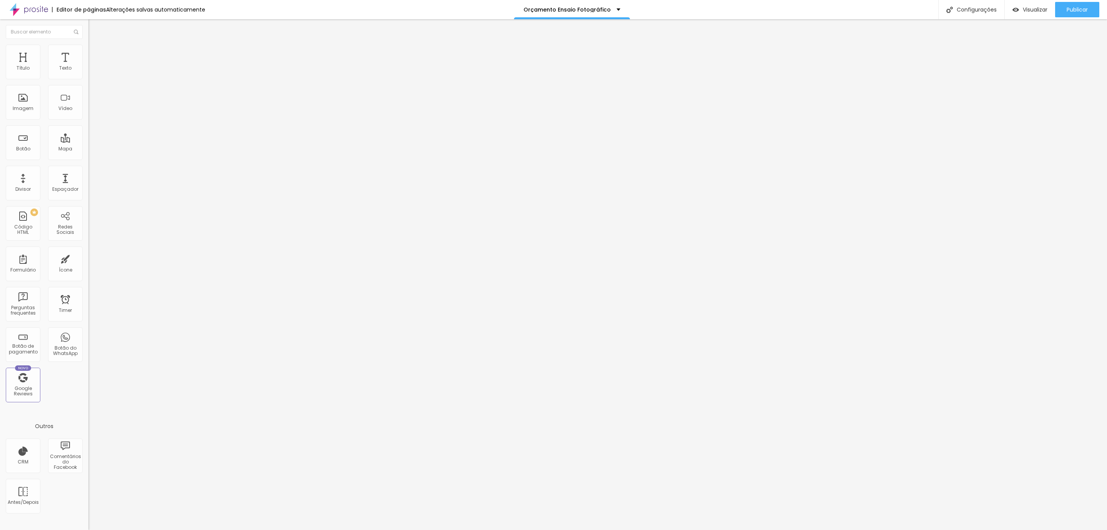
click at [88, 52] on li "Avançado" at bounding box center [132, 56] width 88 height 8
drag, startPoint x: 21, startPoint y: 81, endPoint x: 27, endPoint y: 95, distance: 14.6
click at [88, 65] on div "Trocar imagem" at bounding box center [132, 62] width 88 height 5
click at [88, 66] on span "Trocar imagem" at bounding box center [109, 63] width 42 height 7
